Goal: Information Seeking & Learning: Find specific fact

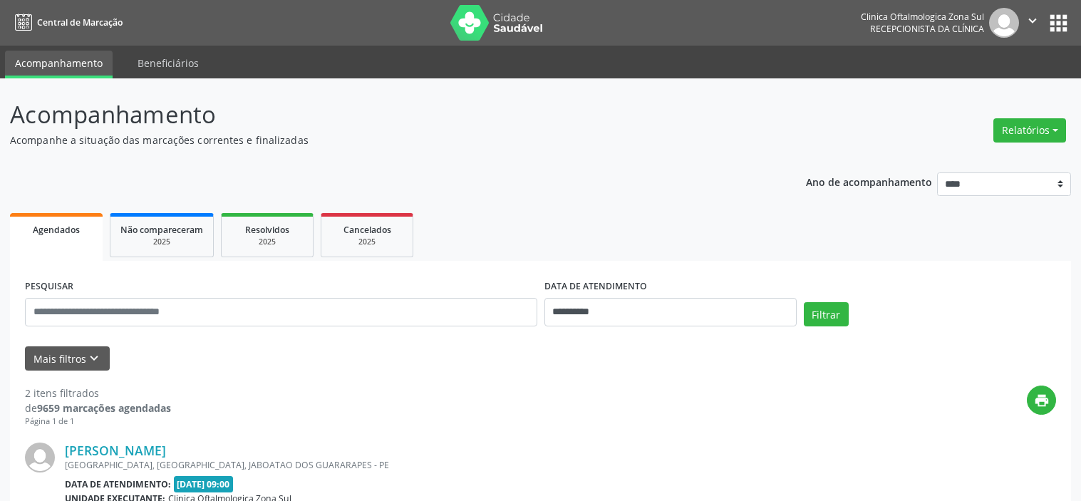
select select "*"
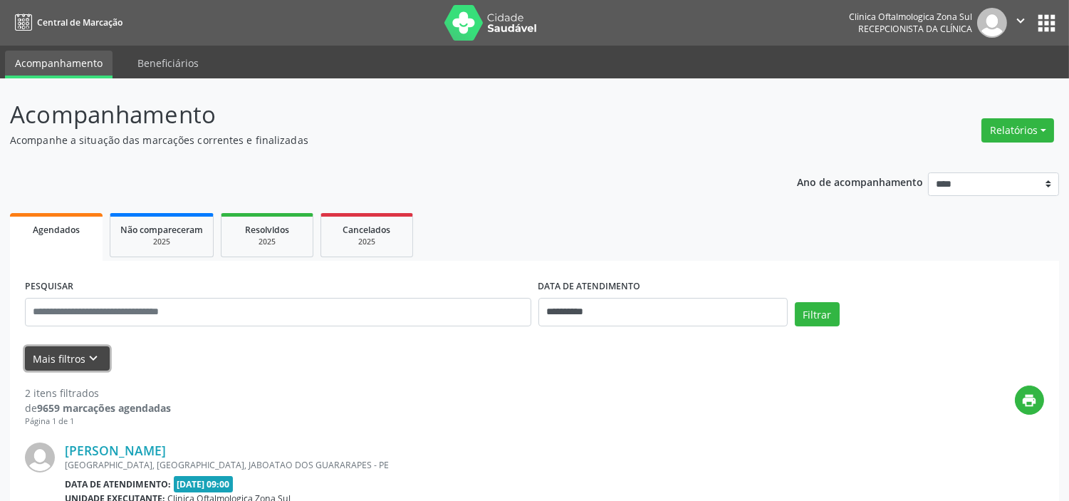
click at [89, 357] on icon "keyboard_arrow_down" at bounding box center [94, 358] width 16 height 16
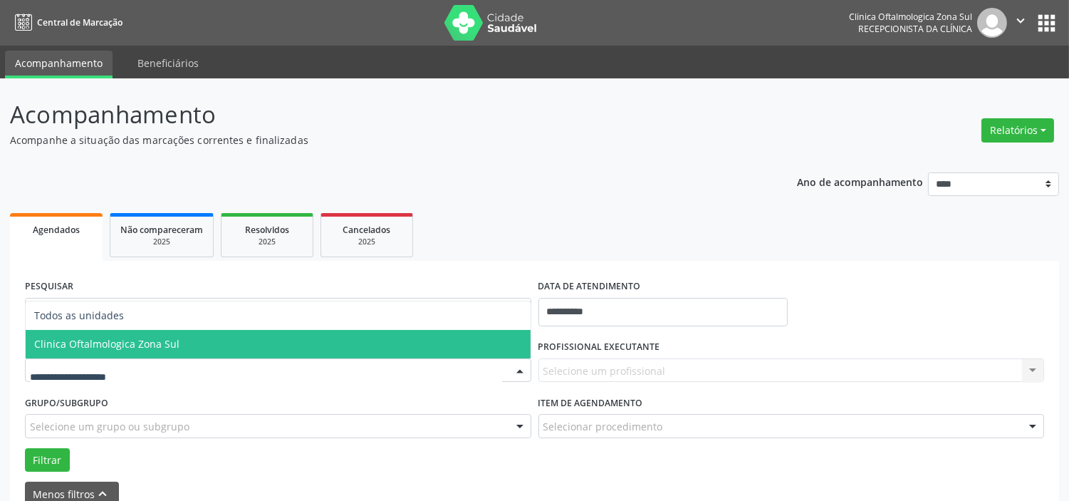
click at [114, 352] on span "Clinica Oftalmologica Zona Sul" at bounding box center [278, 344] width 505 height 28
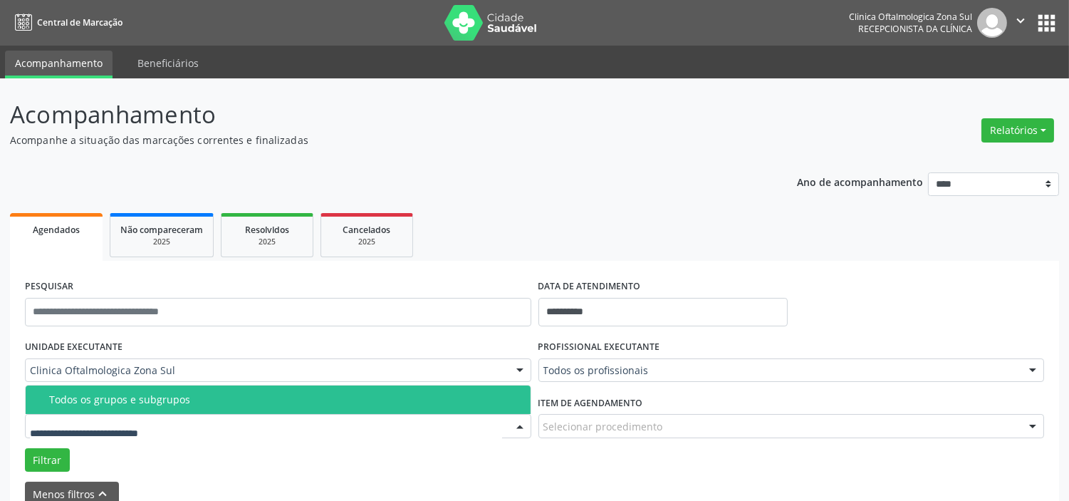
click at [125, 409] on span "Todos os grupos e subgrupos" at bounding box center [278, 399] width 505 height 28
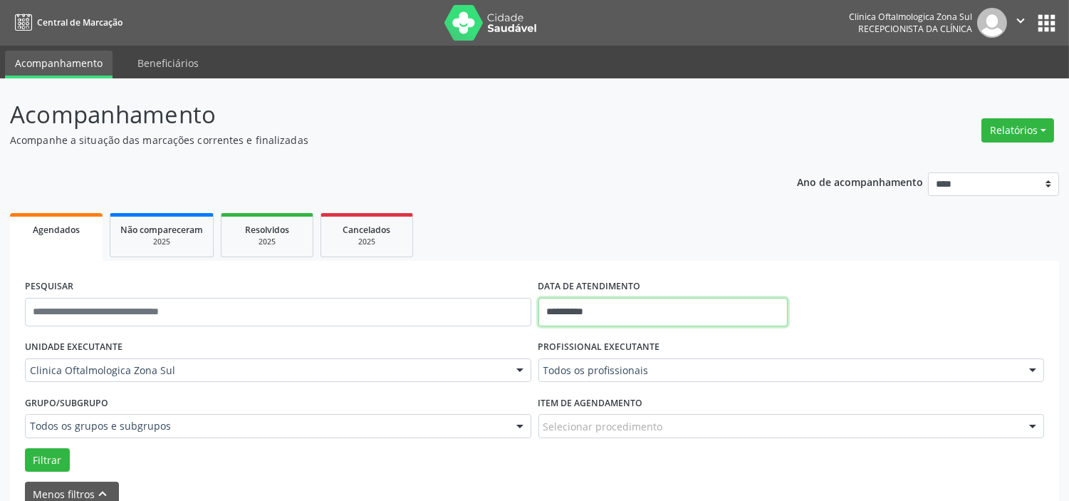
click at [650, 315] on input "**********" at bounding box center [663, 312] width 249 height 28
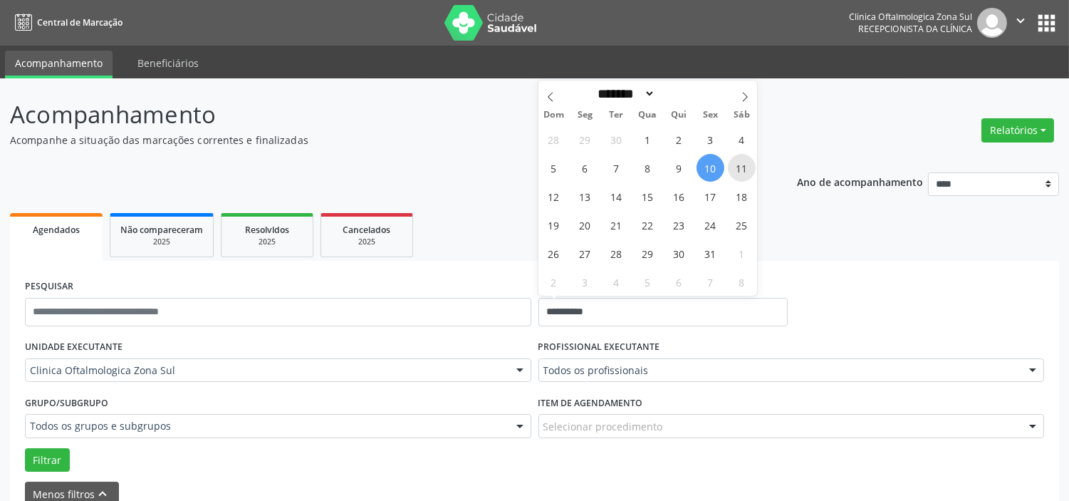
click at [742, 161] on span "11" at bounding box center [742, 168] width 28 height 28
type input "**********"
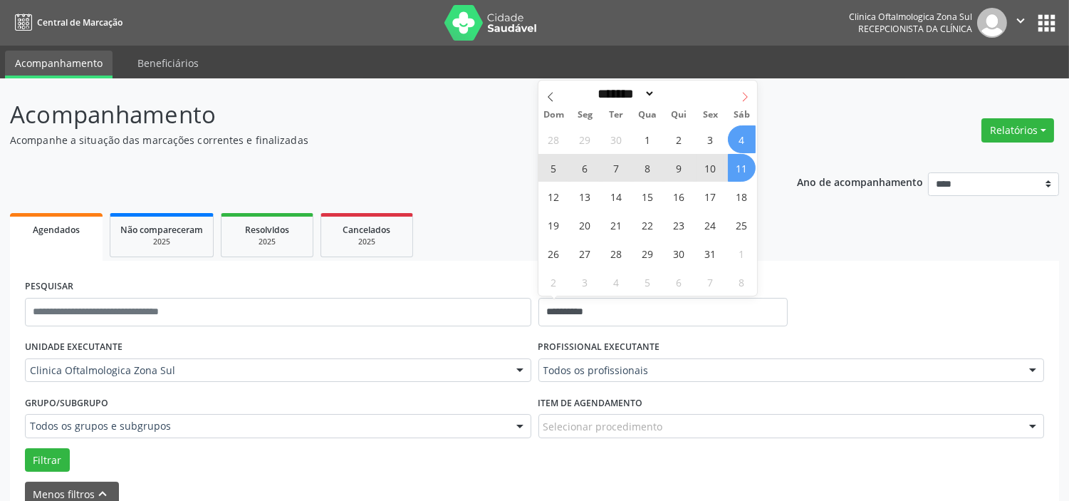
click at [742, 102] on span at bounding box center [745, 93] width 24 height 24
select select "**"
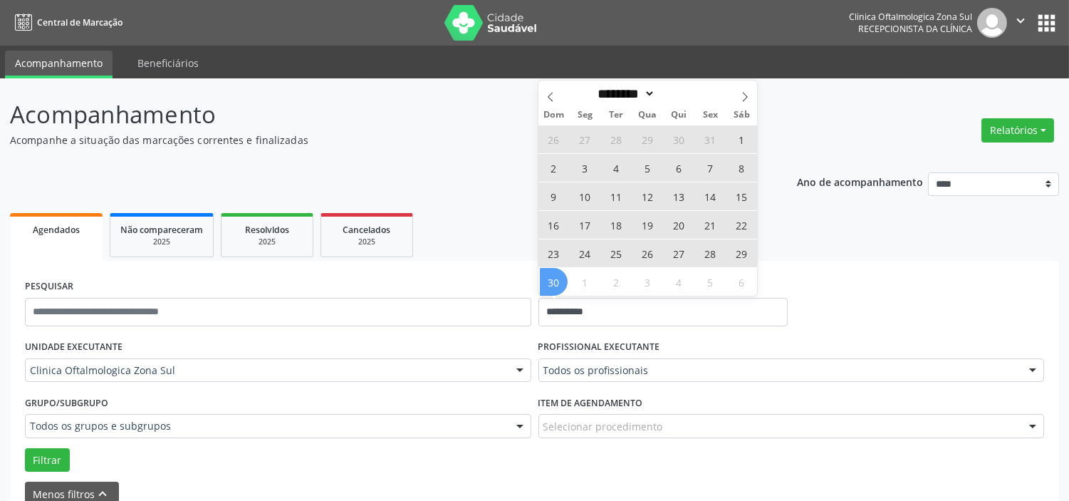
click at [551, 286] on span "30" at bounding box center [554, 282] width 28 height 28
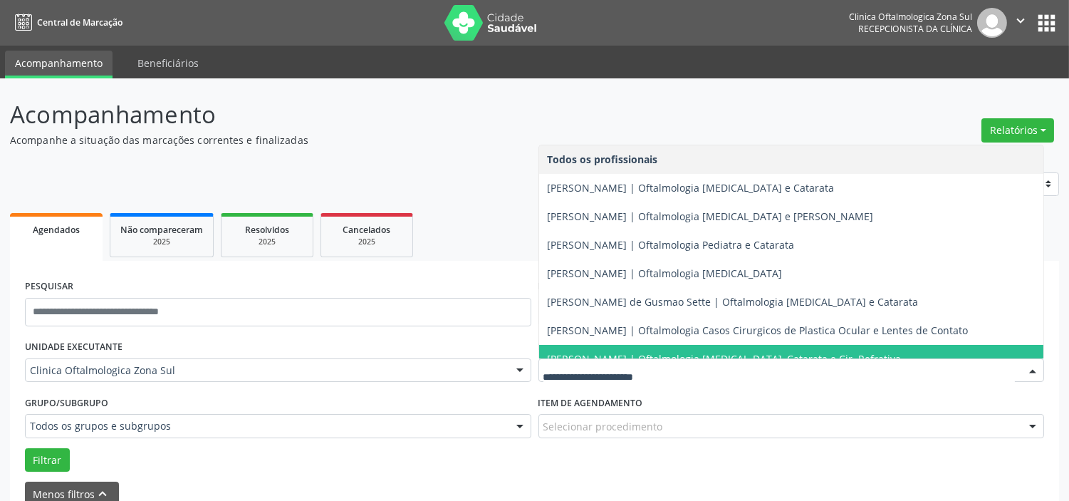
click at [603, 349] on span "[PERSON_NAME] | Oftalmologia [MEDICAL_DATA], Catarata e Cir. Refrativa" at bounding box center [791, 359] width 505 height 28
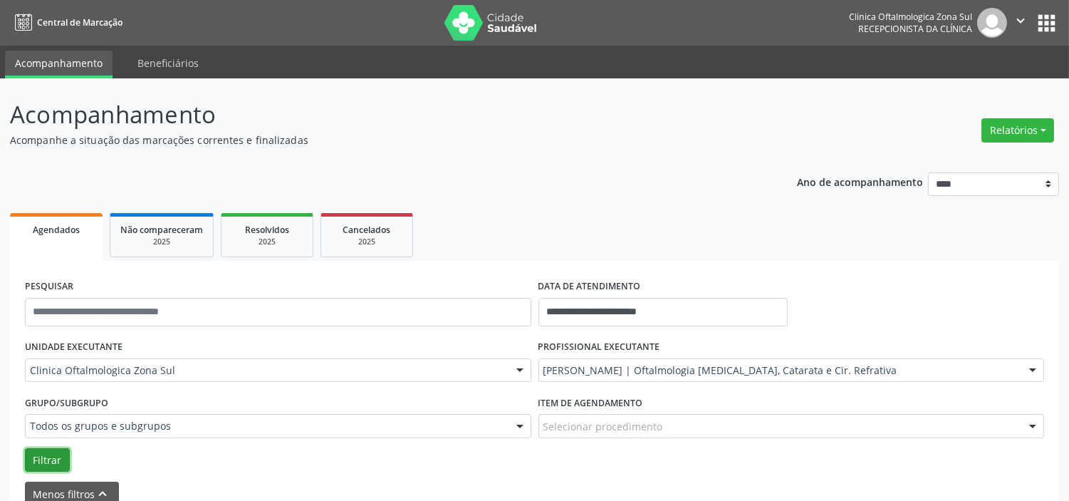
click at [48, 464] on button "Filtrar" at bounding box center [47, 460] width 45 height 24
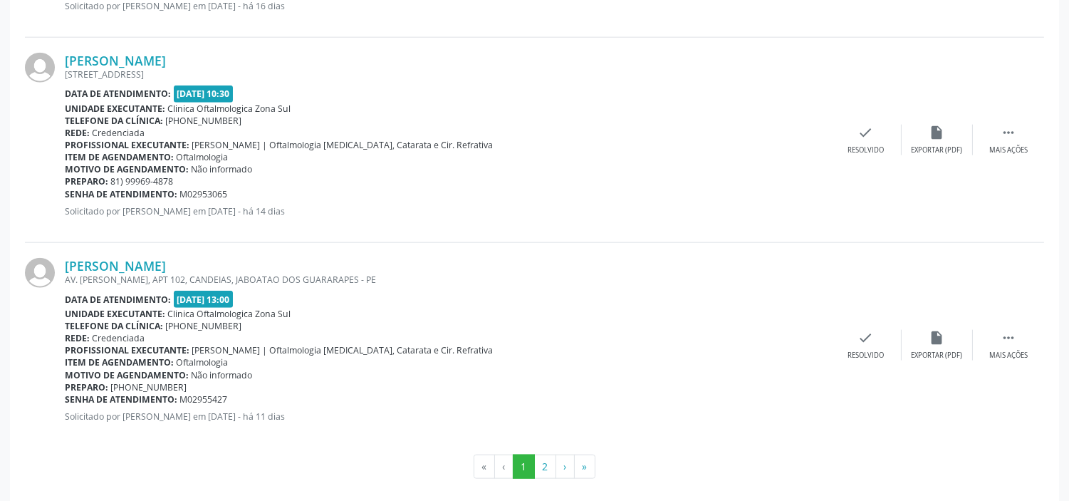
scroll to position [3207, 0]
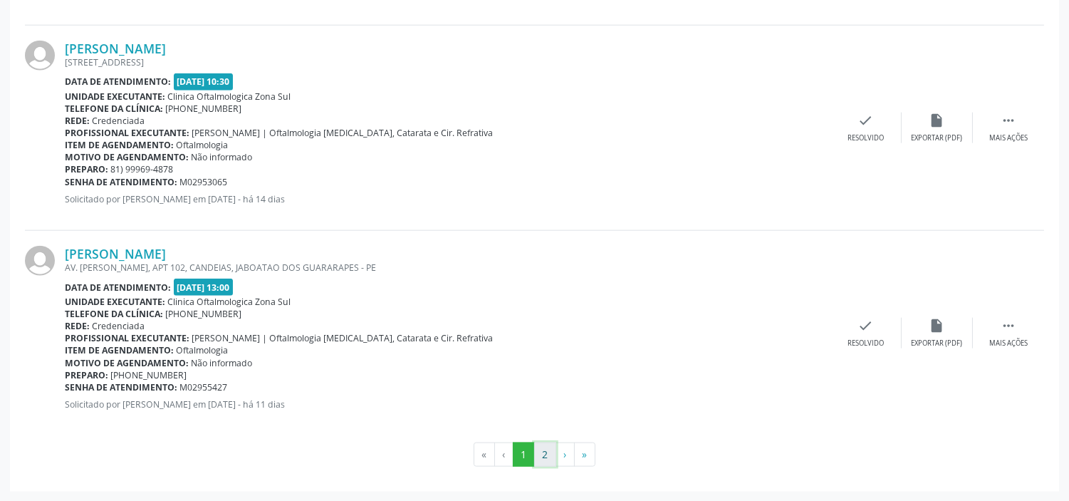
click at [550, 459] on button "2" at bounding box center [545, 454] width 22 height 24
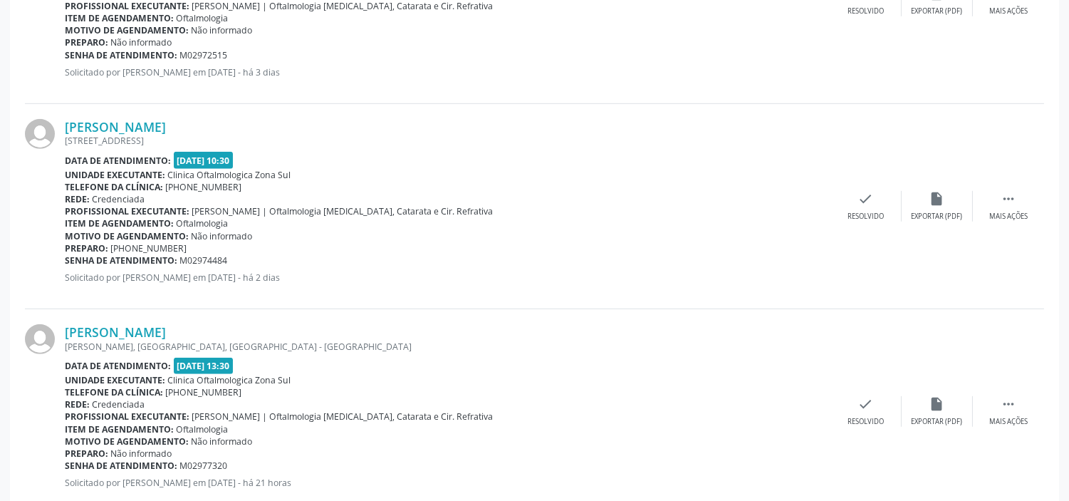
scroll to position [1770, 0]
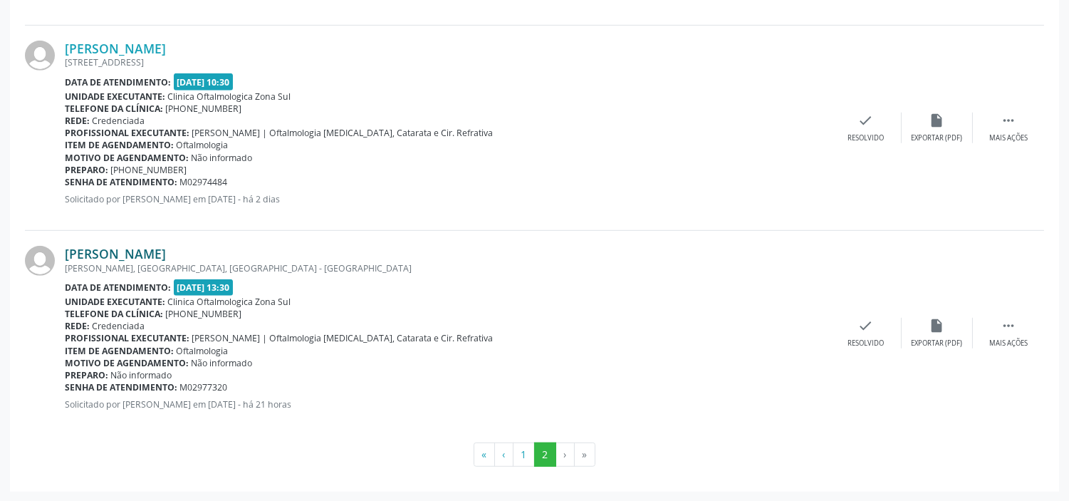
click at [143, 258] on link "[PERSON_NAME]" at bounding box center [115, 254] width 101 height 16
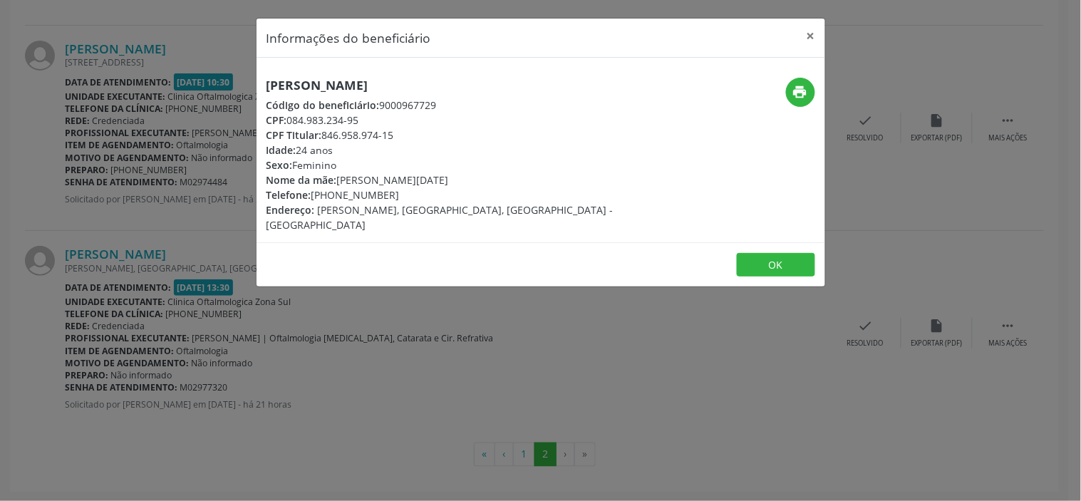
drag, startPoint x: 337, startPoint y: 121, endPoint x: 290, endPoint y: 120, distance: 47.0
click at [290, 120] on div "CPF: 084.983.234-95" at bounding box center [445, 120] width 359 height 15
copy div "084.983.234-95"
drag, startPoint x: 400, startPoint y: 191, endPoint x: 316, endPoint y: 189, distance: 83.4
click at [316, 189] on div "Telefone: [PHONE_NUMBER]" at bounding box center [445, 194] width 359 height 15
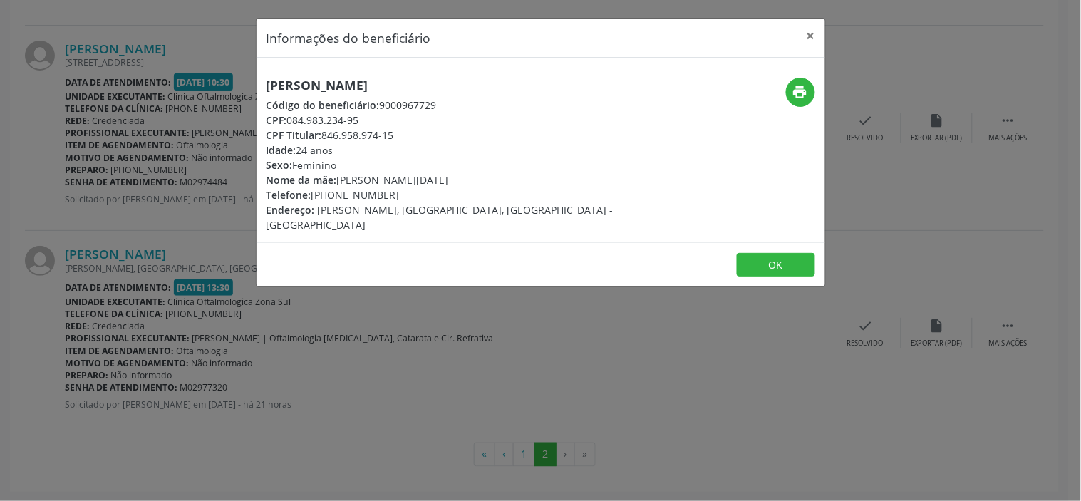
copy div "81) 98503-6123"
drag, startPoint x: 464, startPoint y: 180, endPoint x: 339, endPoint y: 175, distance: 125.5
click at [339, 175] on div "Nome da mãe: [PERSON_NAME][DATE]" at bounding box center [445, 179] width 359 height 15
copy div "[PERSON_NAME][DATE]"
click at [260, 360] on div "Informações do beneficiário × [PERSON_NAME] Código do beneficiário: 9000967729 …" at bounding box center [540, 250] width 1081 height 501
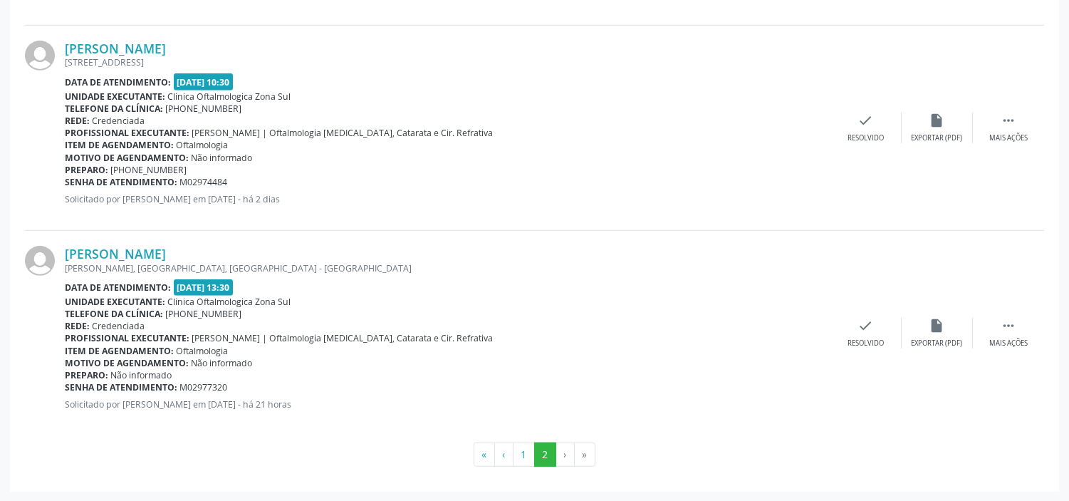
drag, startPoint x: 236, startPoint y: 388, endPoint x: 63, endPoint y: 383, distance: 173.2
click at [63, 383] on div "[PERSON_NAME] [PERSON_NAME], [GEOGRAPHIC_DATA], [GEOGRAPHIC_DATA] - [GEOGRAPHIC…" at bounding box center [534, 333] width 1019 height 204
click at [65, 388] on b "Senha de atendimento:" at bounding box center [121, 387] width 113 height 12
drag, startPoint x: 225, startPoint y: 390, endPoint x: 65, endPoint y: 385, distance: 160.4
click at [65, 385] on div "Senha de atendimento: M02977320" at bounding box center [448, 387] width 766 height 12
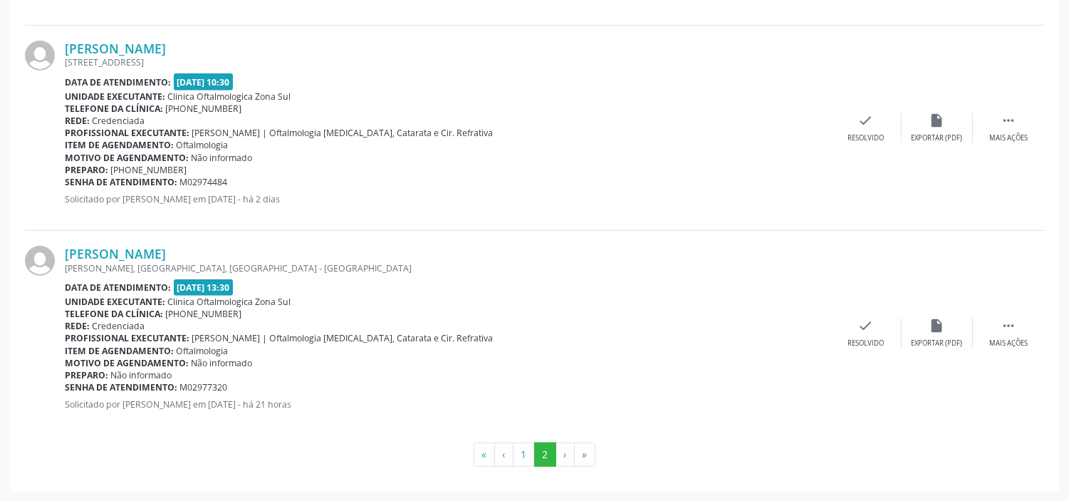
copy div "Senha de atendimento: M02977320"
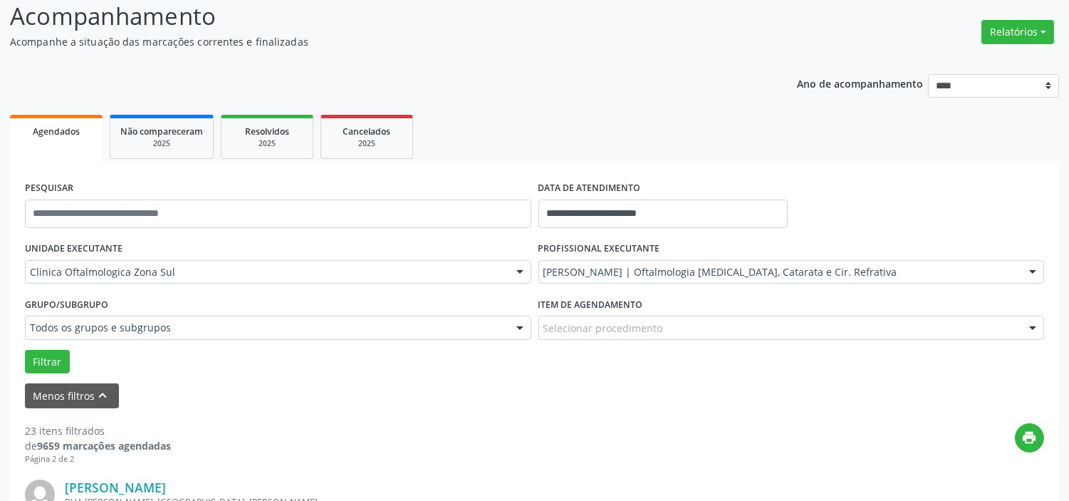
scroll to position [0, 0]
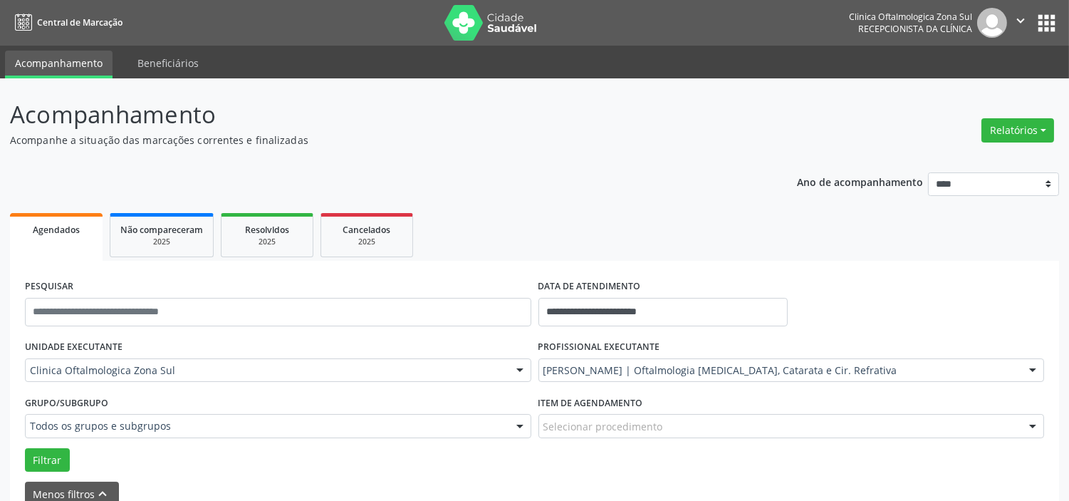
click at [1024, 19] on icon "" at bounding box center [1021, 21] width 16 height 16
click at [973, 86] on link "Sair" at bounding box center [984, 87] width 98 height 20
